Goal: Use online tool/utility: Utilize a website feature to perform a specific function

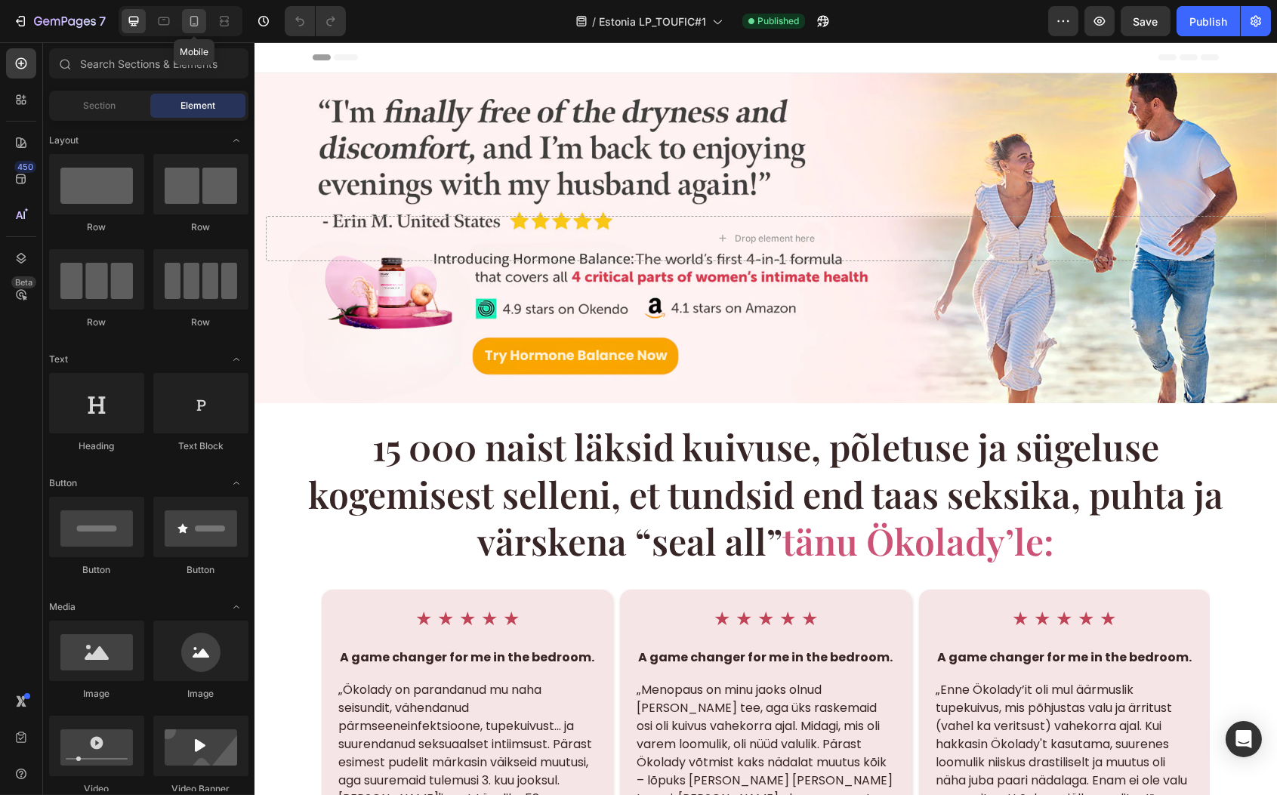
click at [196, 22] on icon at bounding box center [194, 21] width 15 height 15
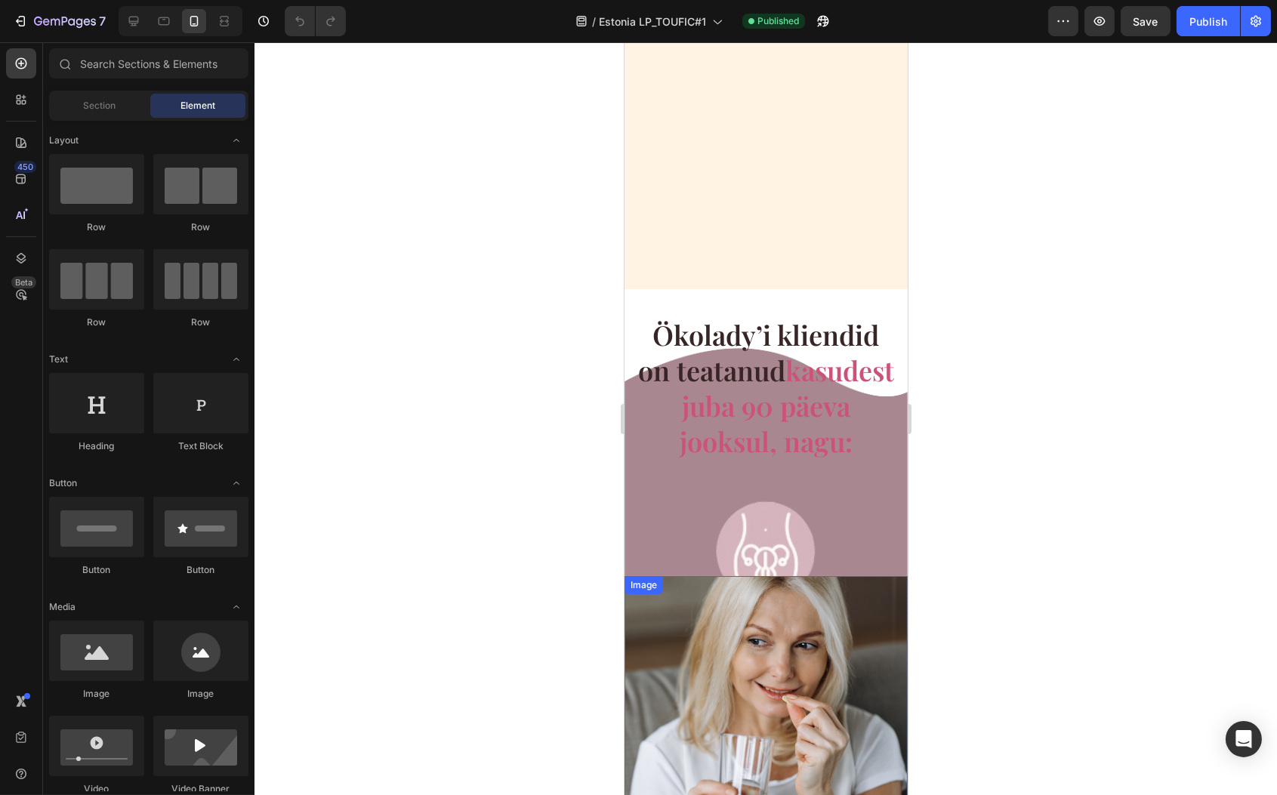
scroll to position [7269, 0]
